Goal: Task Accomplishment & Management: Complete application form

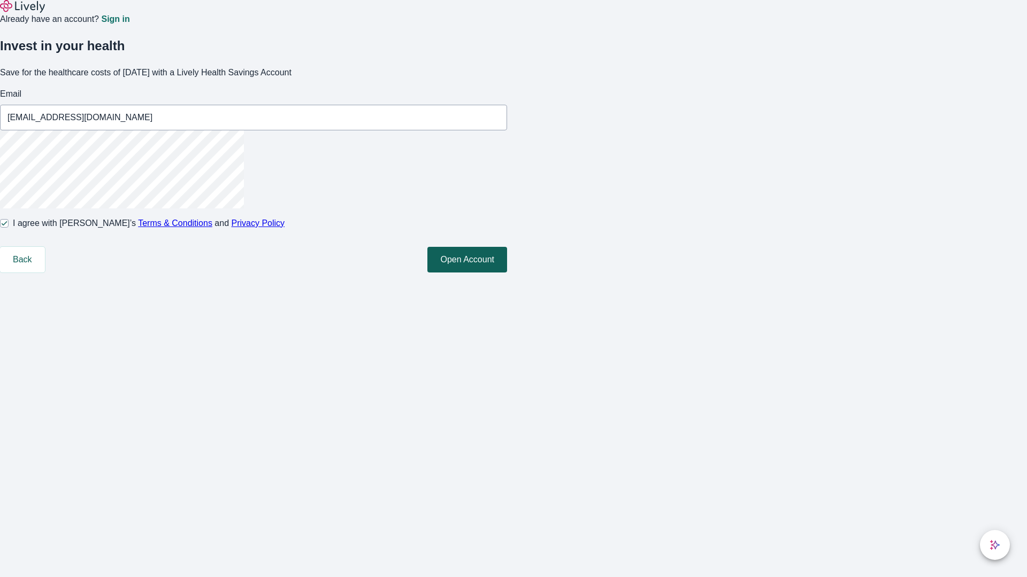
click at [507, 273] on button "Open Account" at bounding box center [467, 260] width 80 height 26
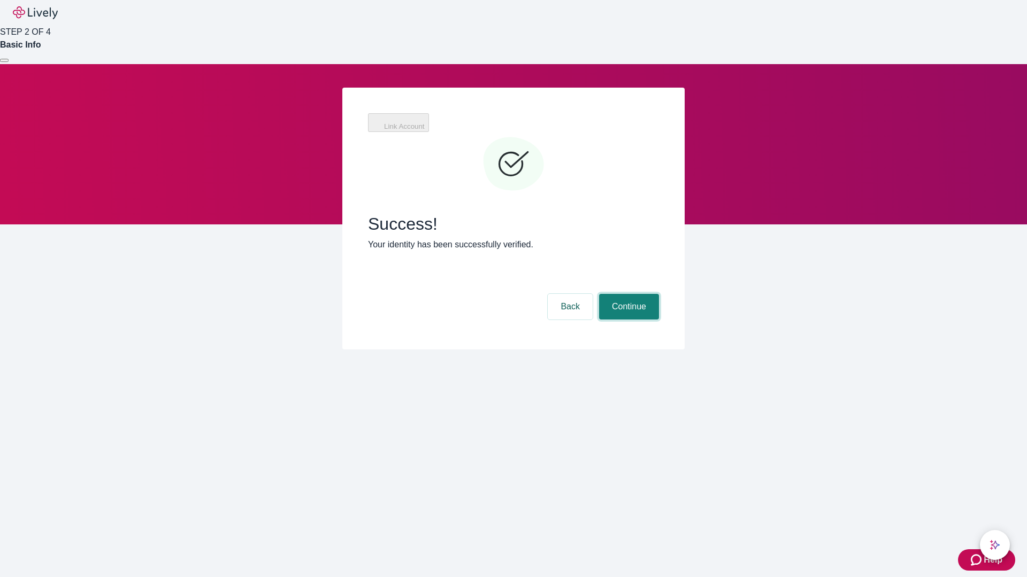
click at [627, 294] on button "Continue" at bounding box center [629, 307] width 60 height 26
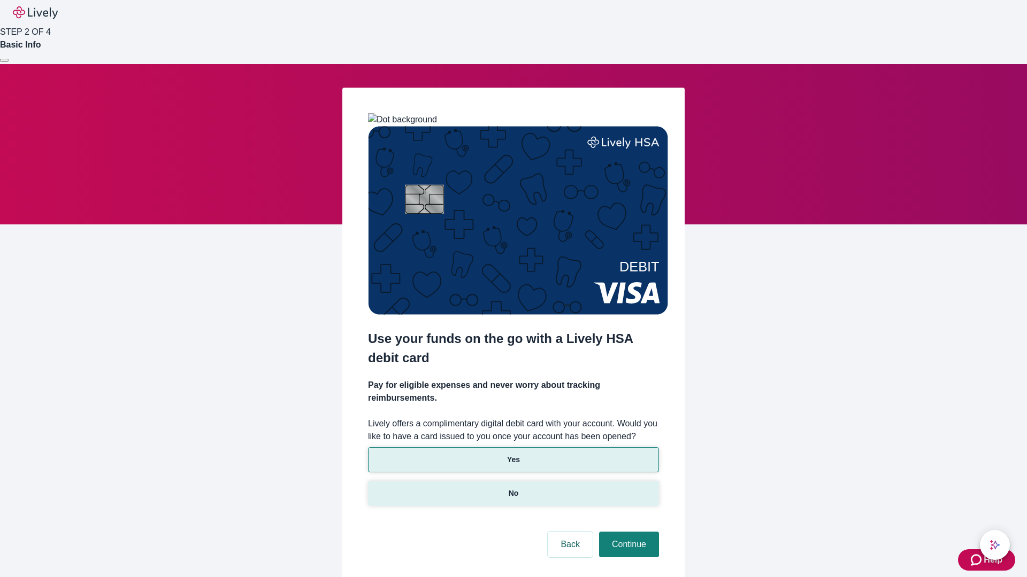
click at [513, 488] on p "No" at bounding box center [514, 493] width 10 height 11
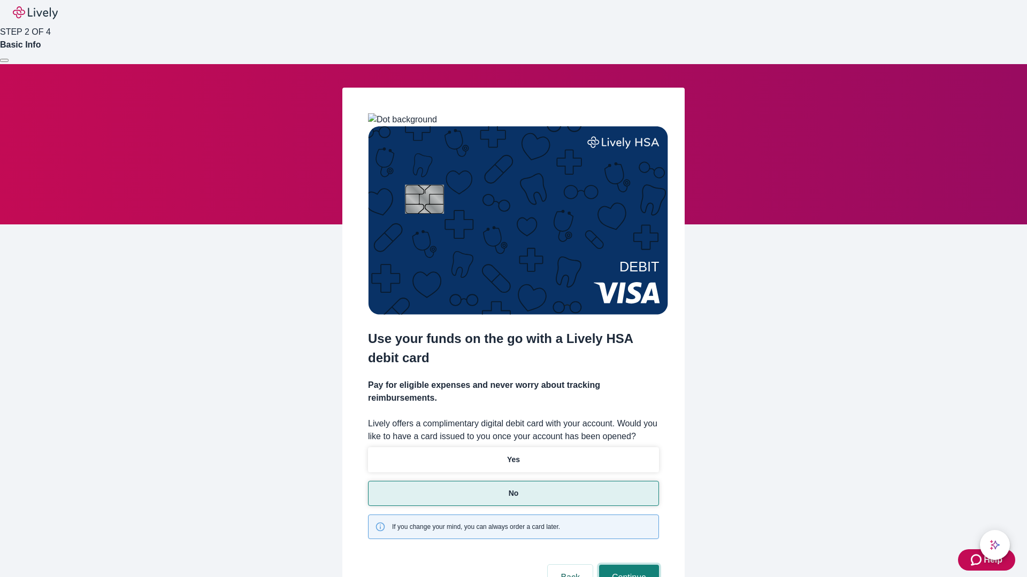
click at [627, 565] on button "Continue" at bounding box center [629, 578] width 60 height 26
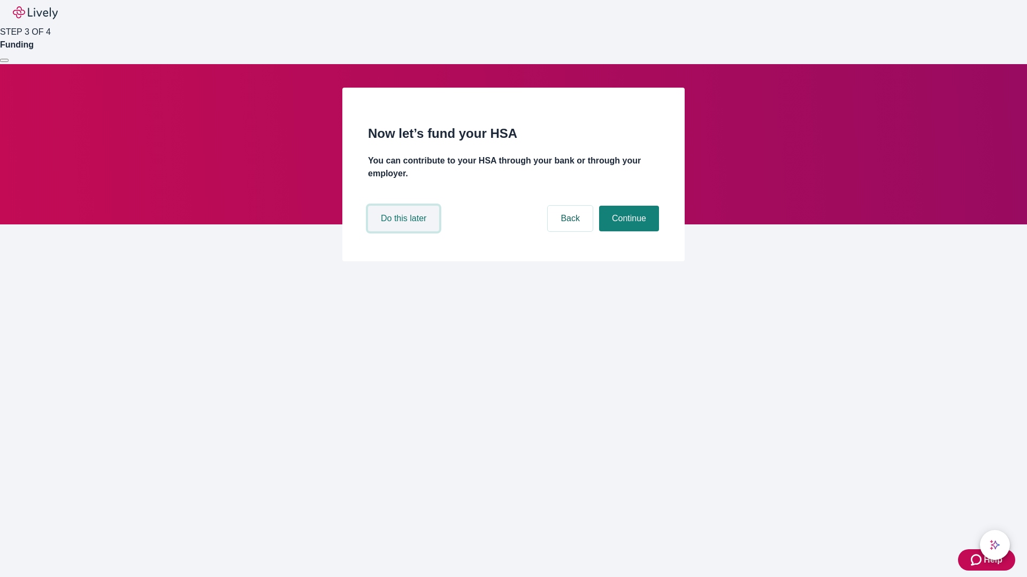
click at [405, 232] on button "Do this later" at bounding box center [403, 219] width 71 height 26
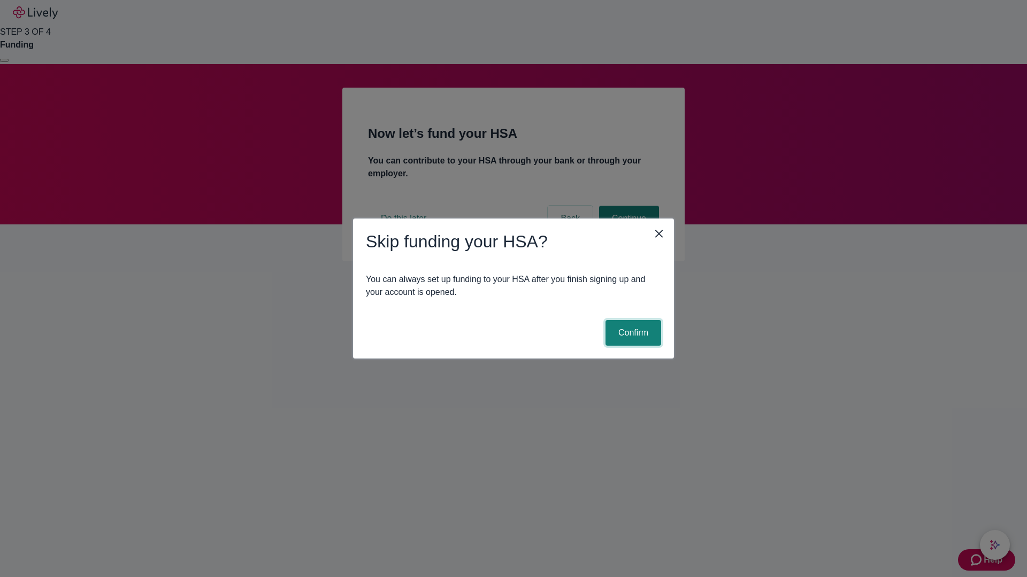
click at [632, 333] on button "Confirm" at bounding box center [633, 333] width 56 height 26
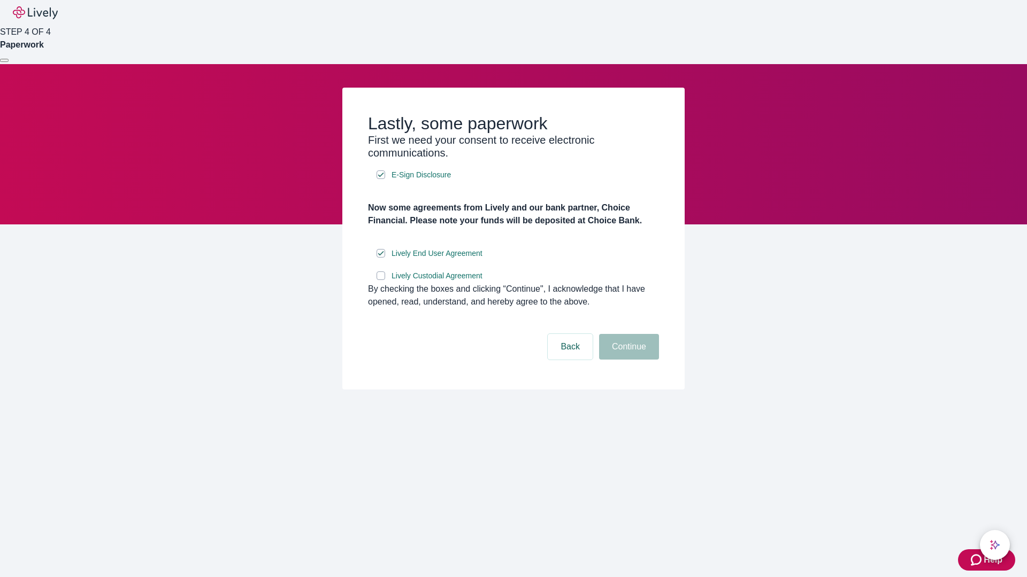
click at [381, 280] on input "Lively Custodial Agreement" at bounding box center [380, 276] width 9 height 9
checkbox input "true"
click at [627, 360] on button "Continue" at bounding box center [629, 347] width 60 height 26
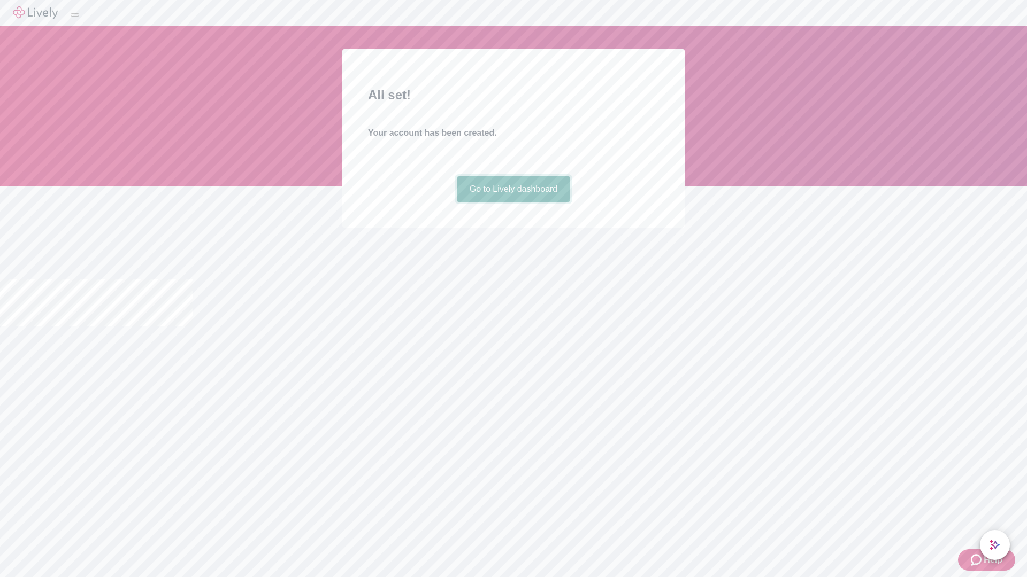
click at [513, 202] on link "Go to Lively dashboard" at bounding box center [514, 189] width 114 height 26
